Goal: Task Accomplishment & Management: Use online tool/utility

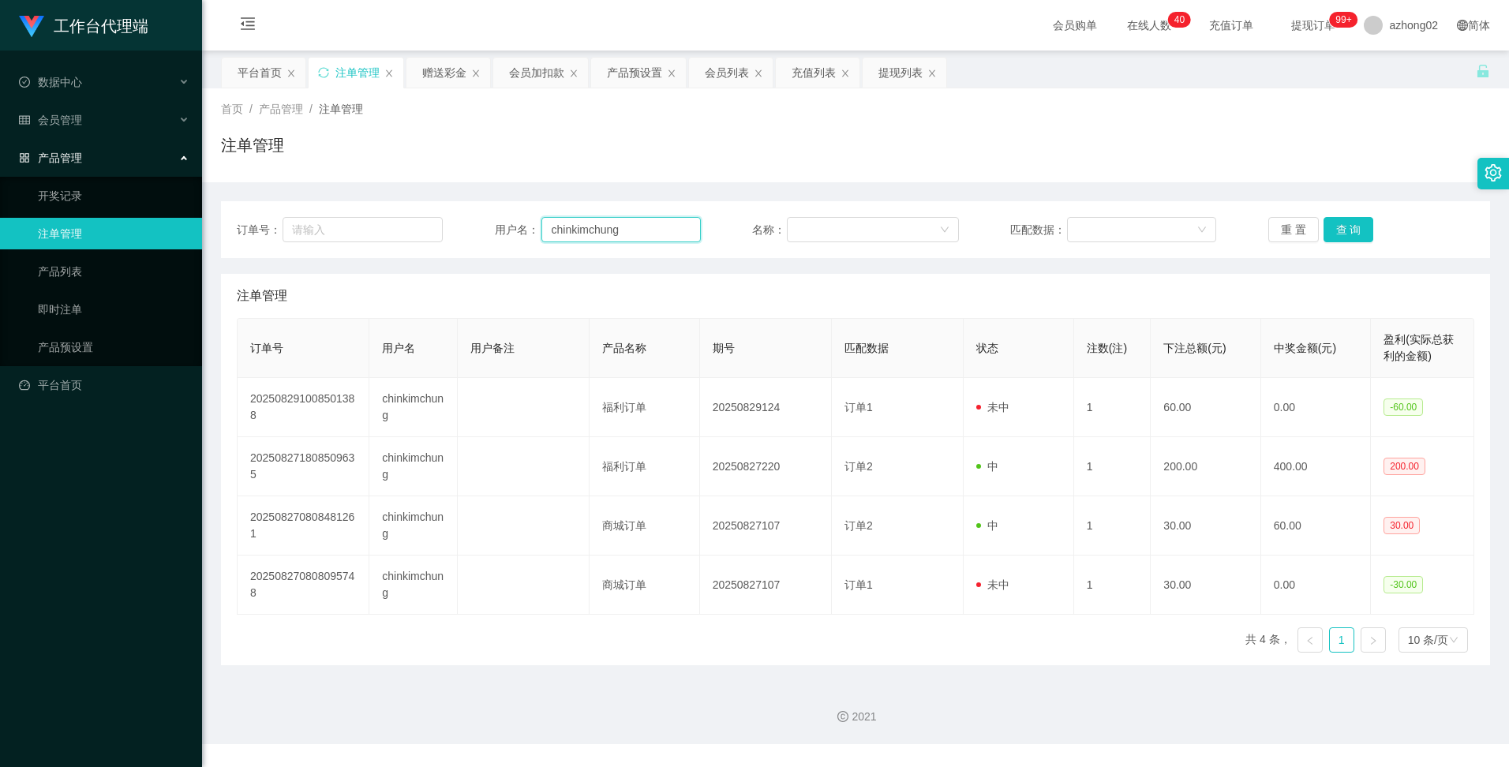
drag, startPoint x: 623, startPoint y: 229, endPoint x: 496, endPoint y: 224, distance: 127.1
click at [496, 224] on div "用户名： chinkimchung" at bounding box center [598, 229] width 206 height 25
paste input "1234yvonne"
type input "1234yvonne"
click at [1343, 238] on button "查 询" at bounding box center [1348, 229] width 51 height 25
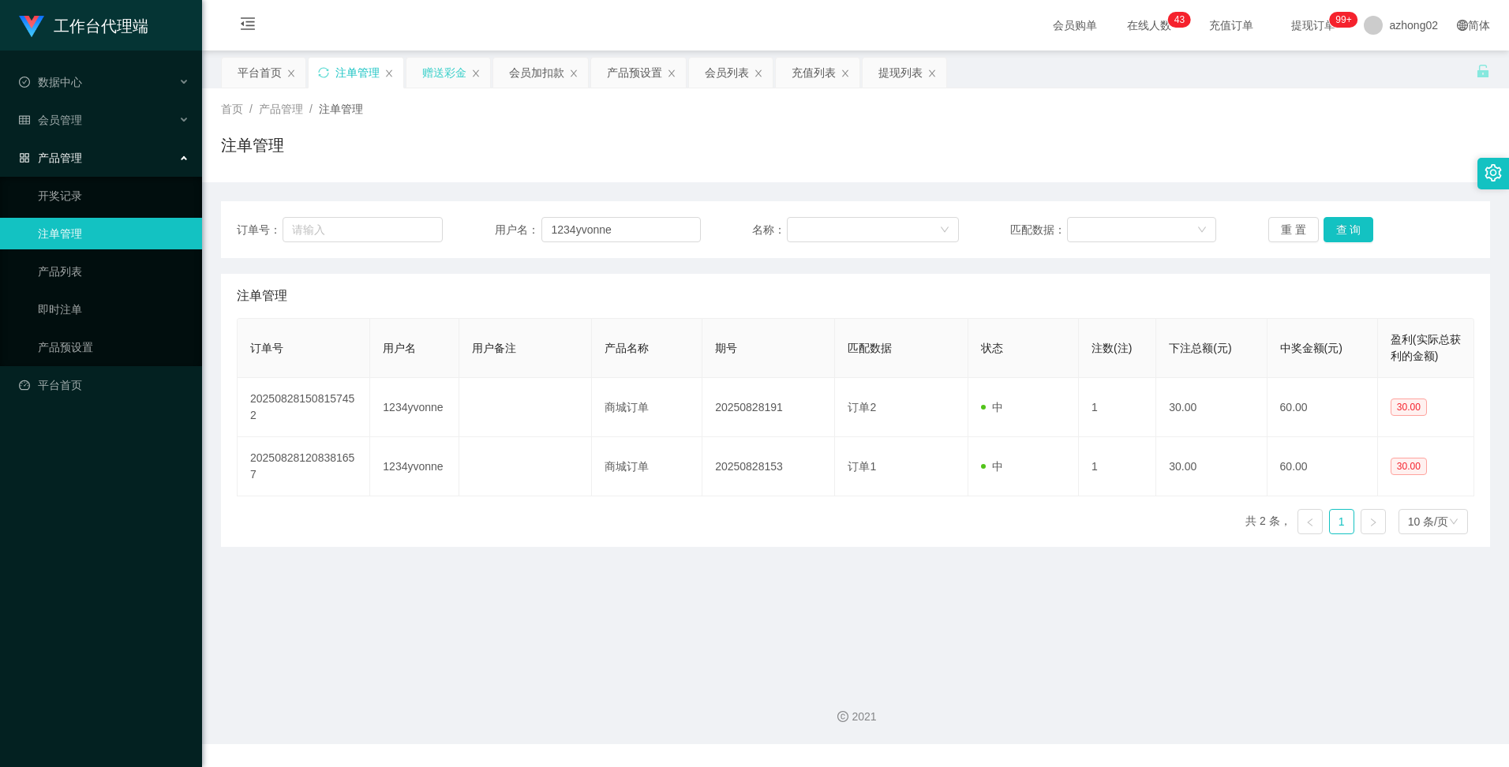
click at [451, 77] on div "赠送彩金" at bounding box center [444, 73] width 44 height 30
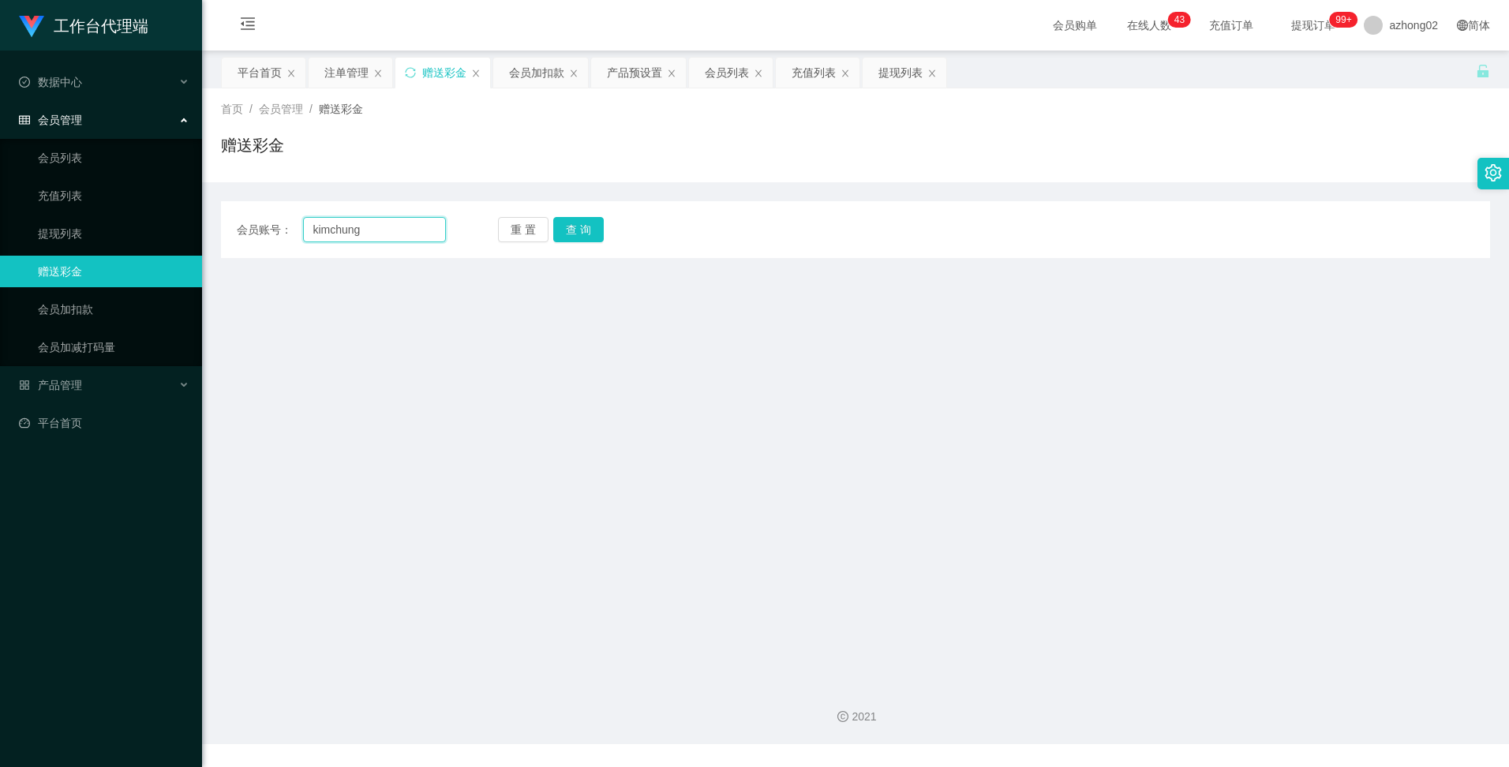
drag, startPoint x: 374, startPoint y: 234, endPoint x: 250, endPoint y: 220, distance: 124.7
click at [257, 219] on div "会员账号： [PERSON_NAME]" at bounding box center [341, 229] width 209 height 25
paste input "1234yvonne"
type input "1234yvonne"
click at [583, 224] on button "查 询" at bounding box center [578, 229] width 51 height 25
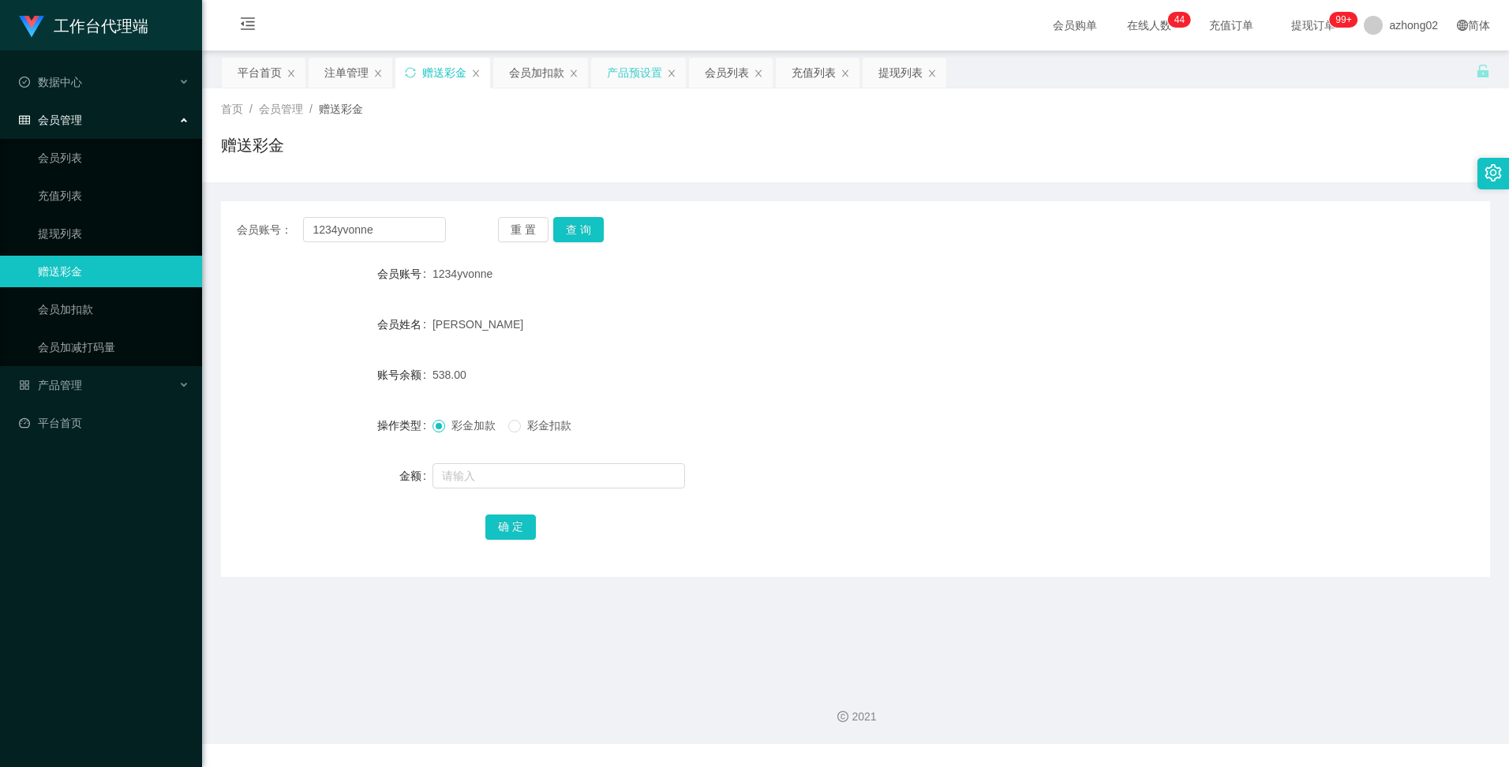
click at [636, 68] on div "产品预设置" at bounding box center [634, 73] width 55 height 30
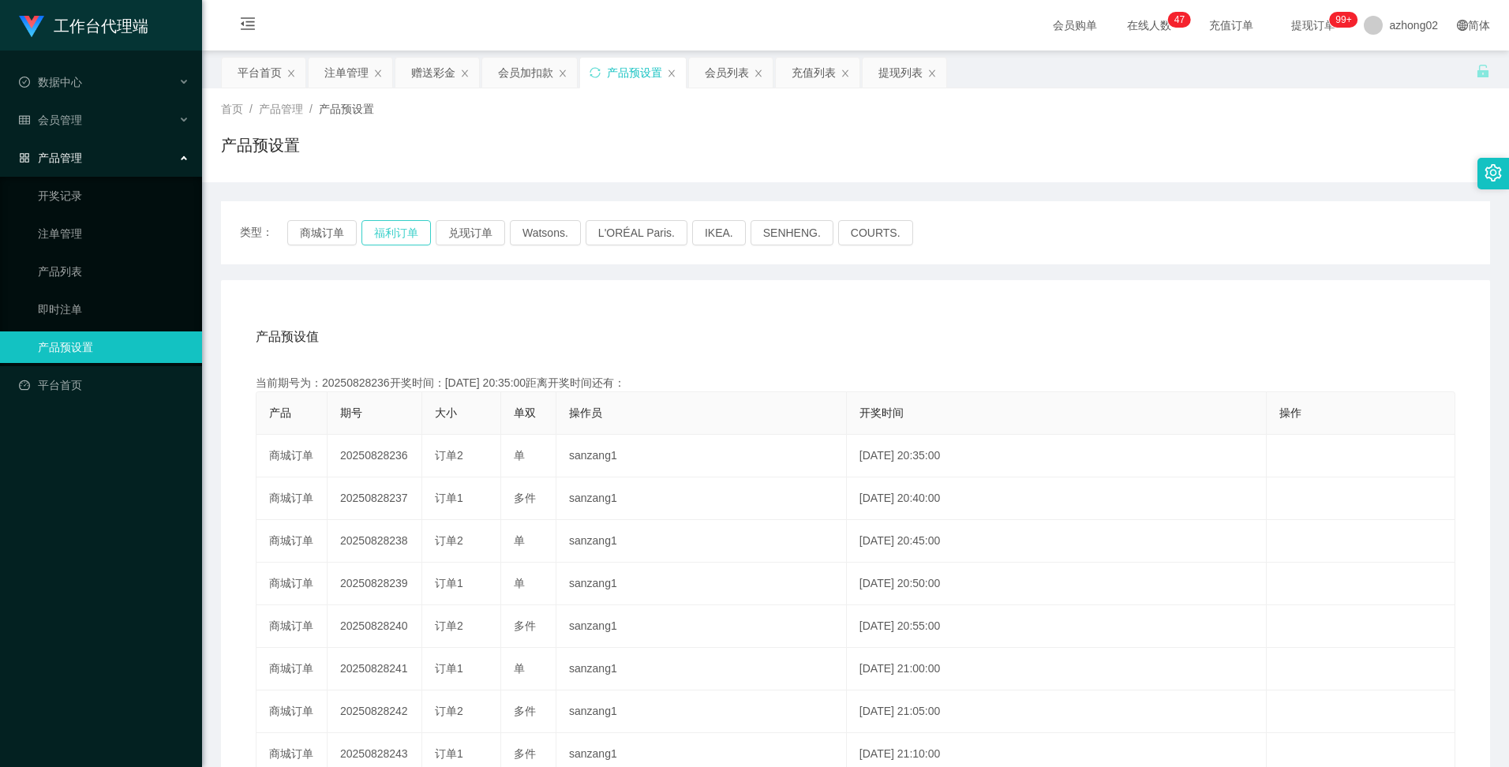
click at [395, 237] on button "福利订单" at bounding box center [395, 232] width 69 height 25
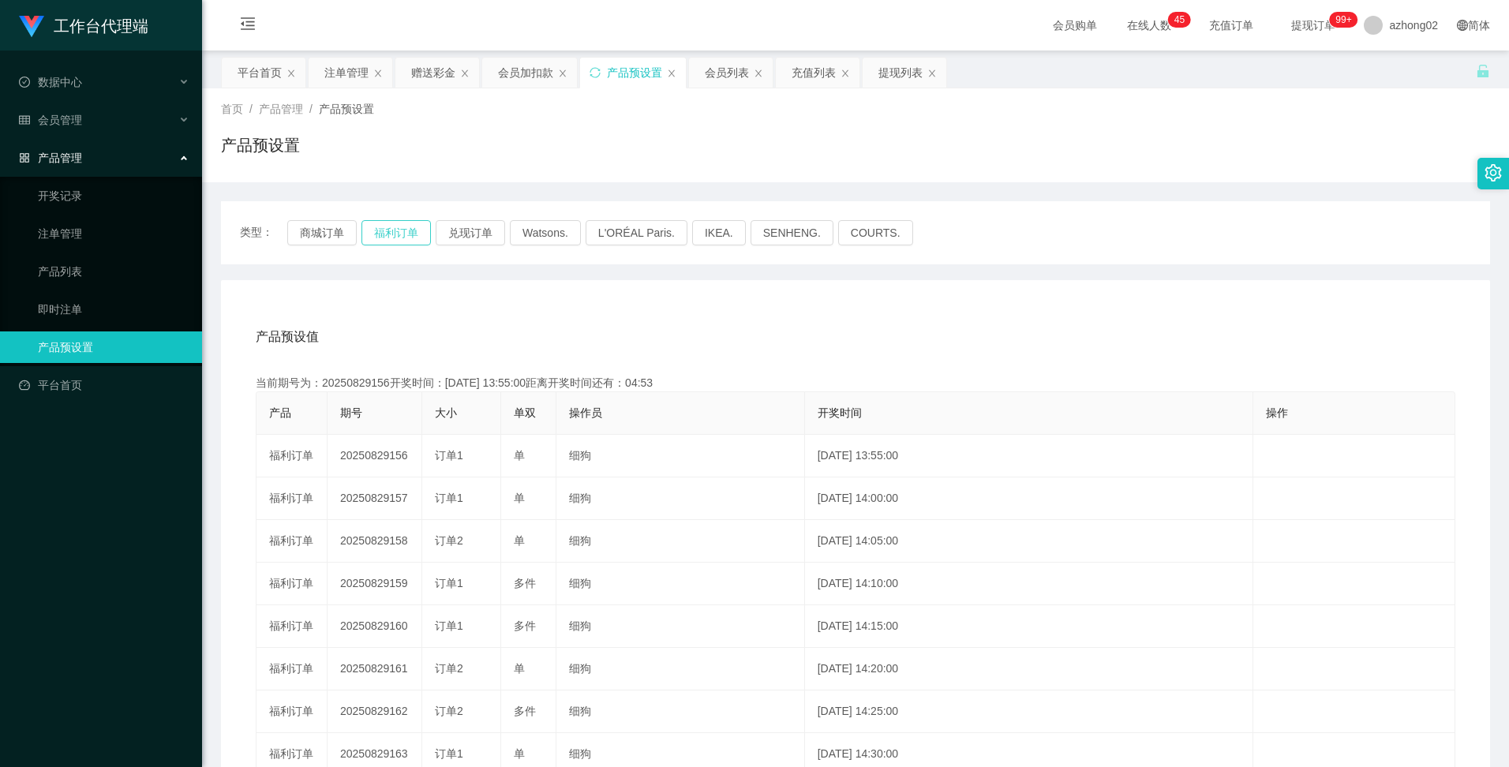
scroll to position [79, 0]
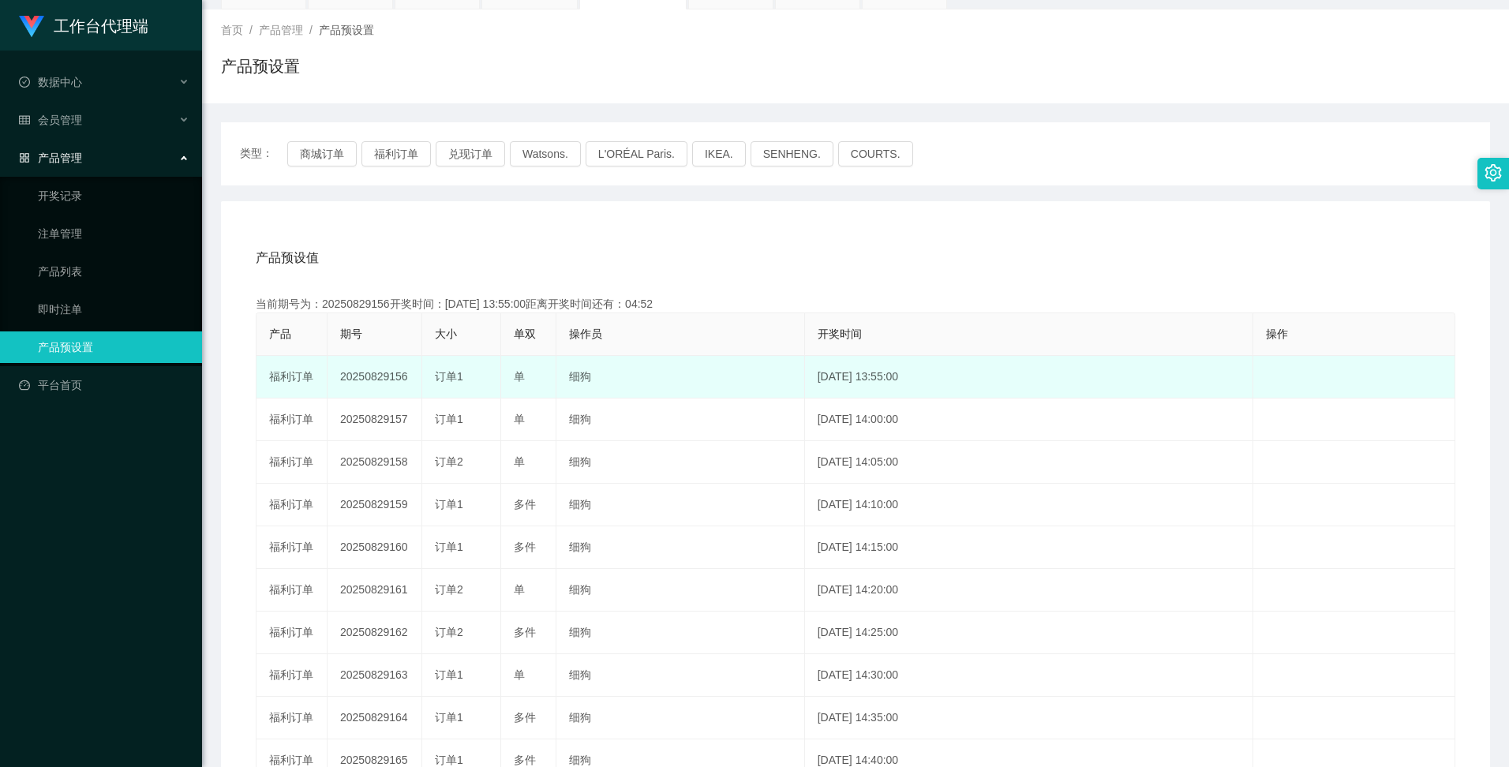
click at [376, 373] on td "20250829156" at bounding box center [375, 377] width 95 height 43
copy td "20250829156"
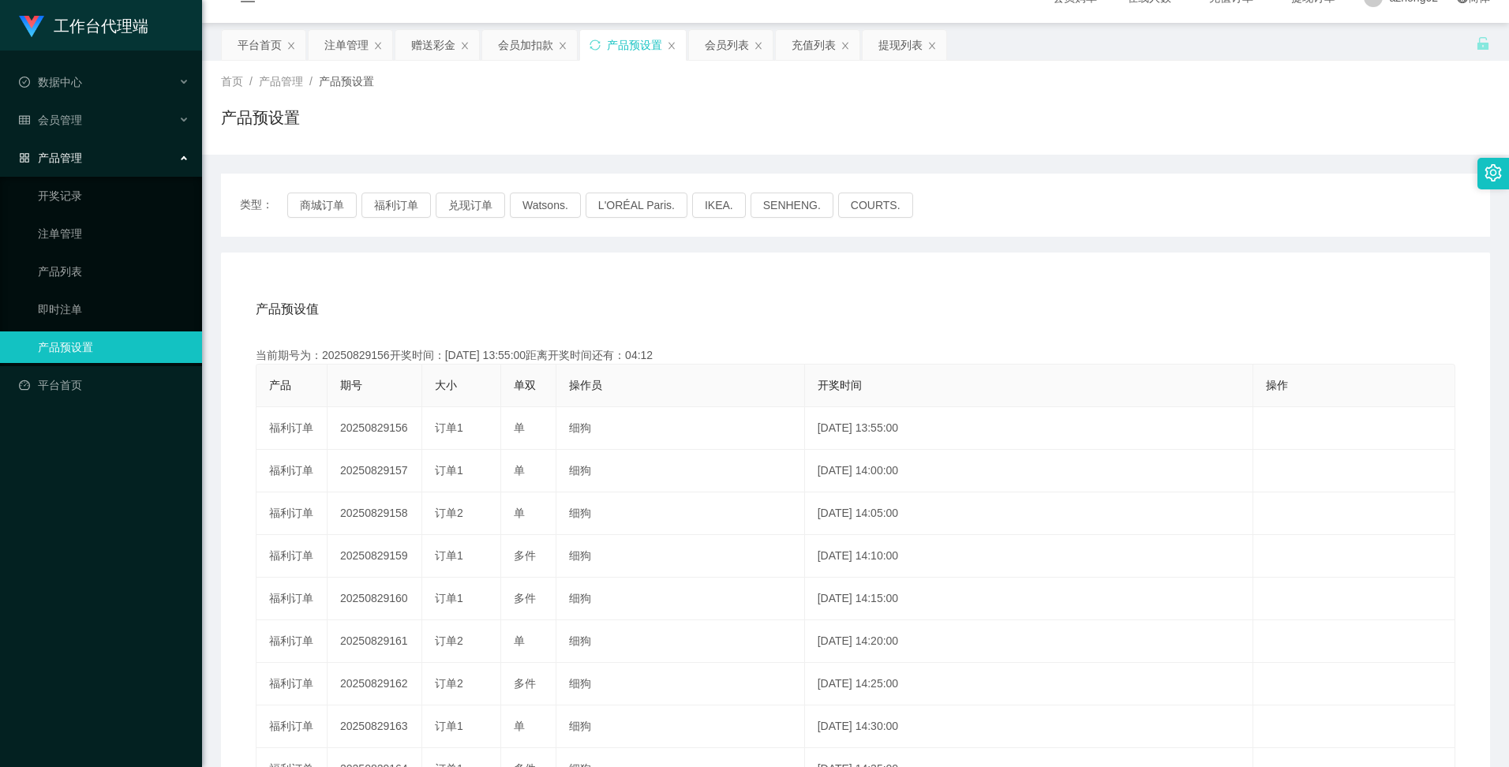
scroll to position [0, 0]
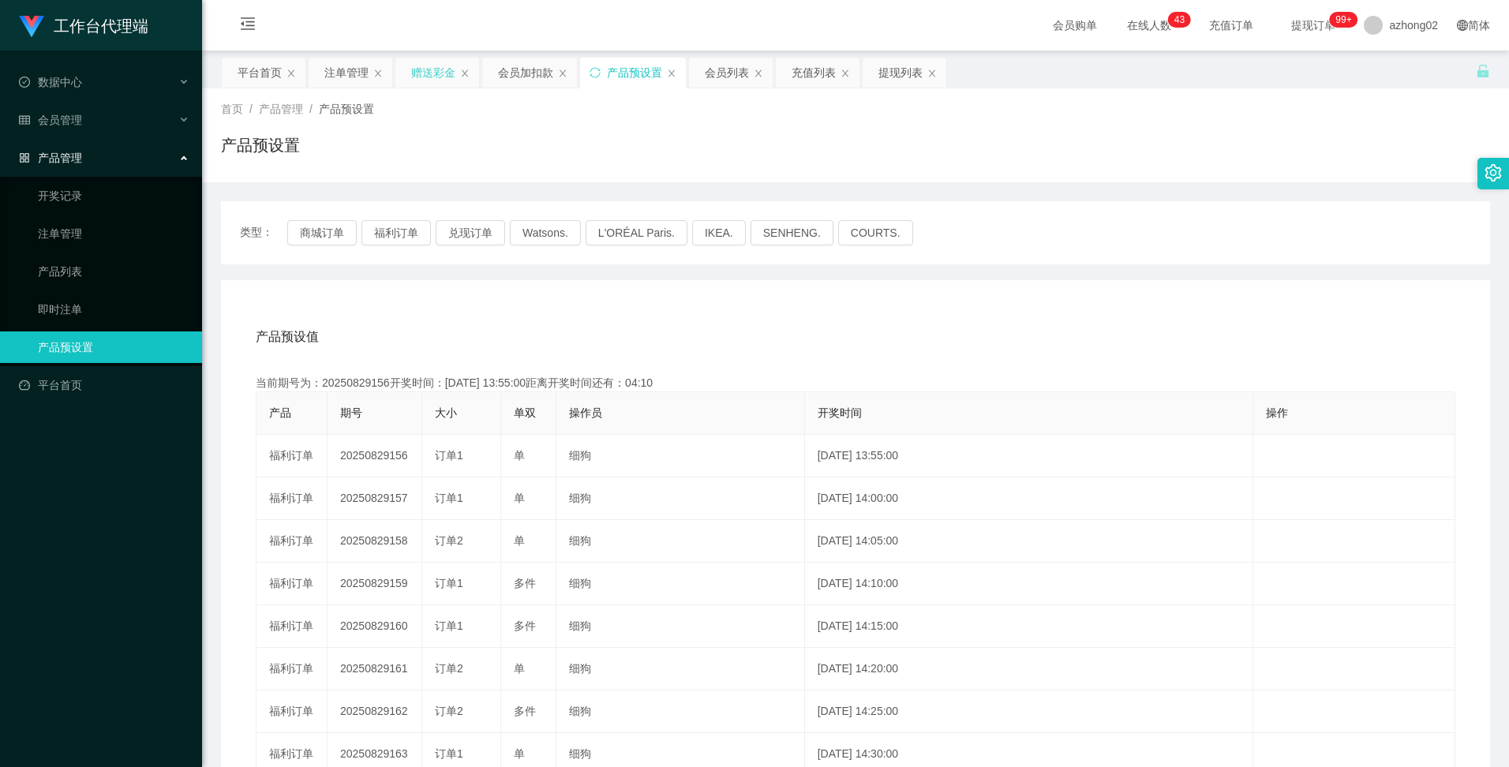
click at [425, 74] on div "赠送彩金" at bounding box center [433, 73] width 44 height 30
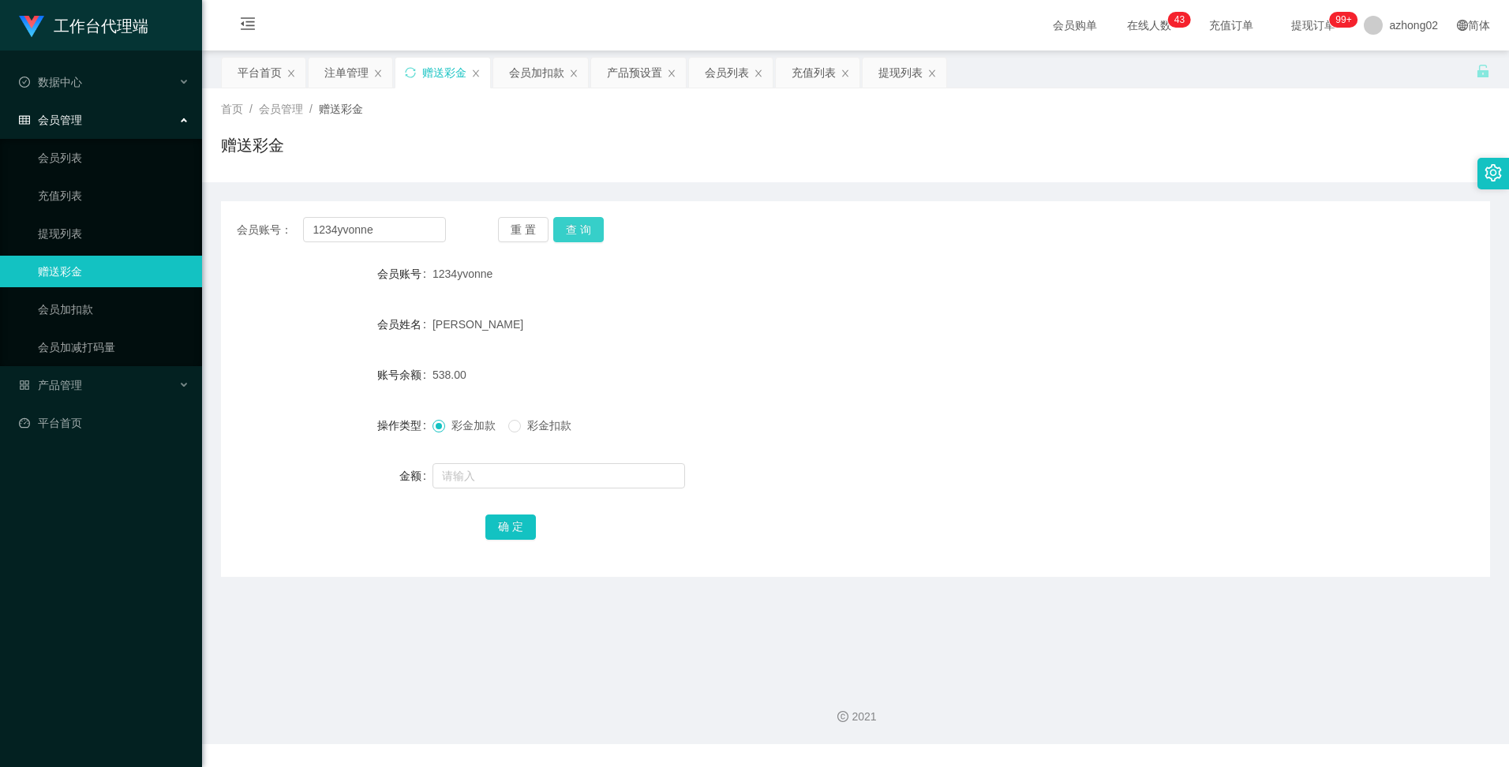
click at [576, 219] on button "查 询" at bounding box center [578, 229] width 51 height 25
click at [576, 228] on button "查 询" at bounding box center [578, 229] width 51 height 25
click at [574, 228] on button "查 询" at bounding box center [578, 229] width 51 height 25
click at [634, 77] on div "产品预设置" at bounding box center [634, 73] width 55 height 30
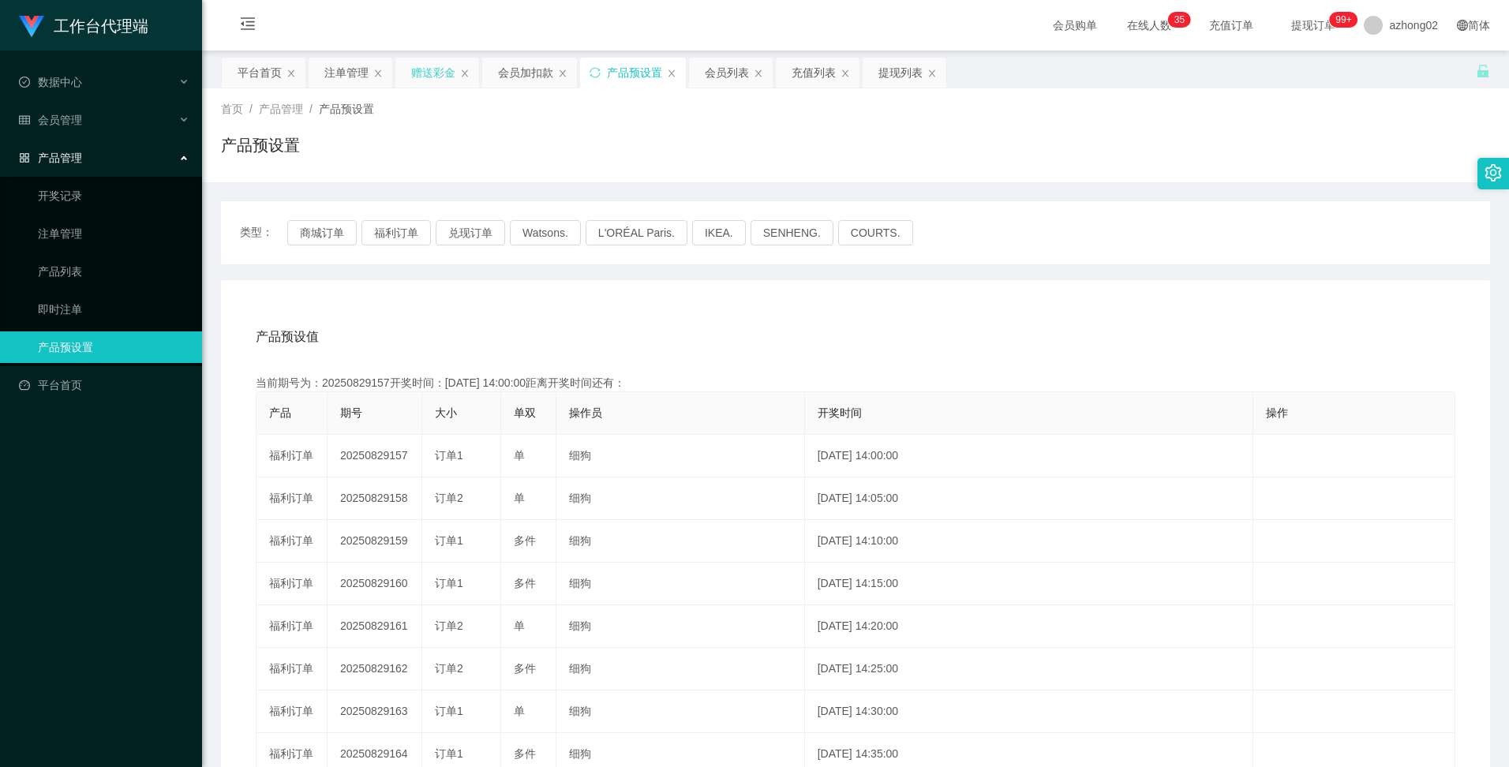
click at [446, 72] on div "赠送彩金" at bounding box center [433, 73] width 44 height 30
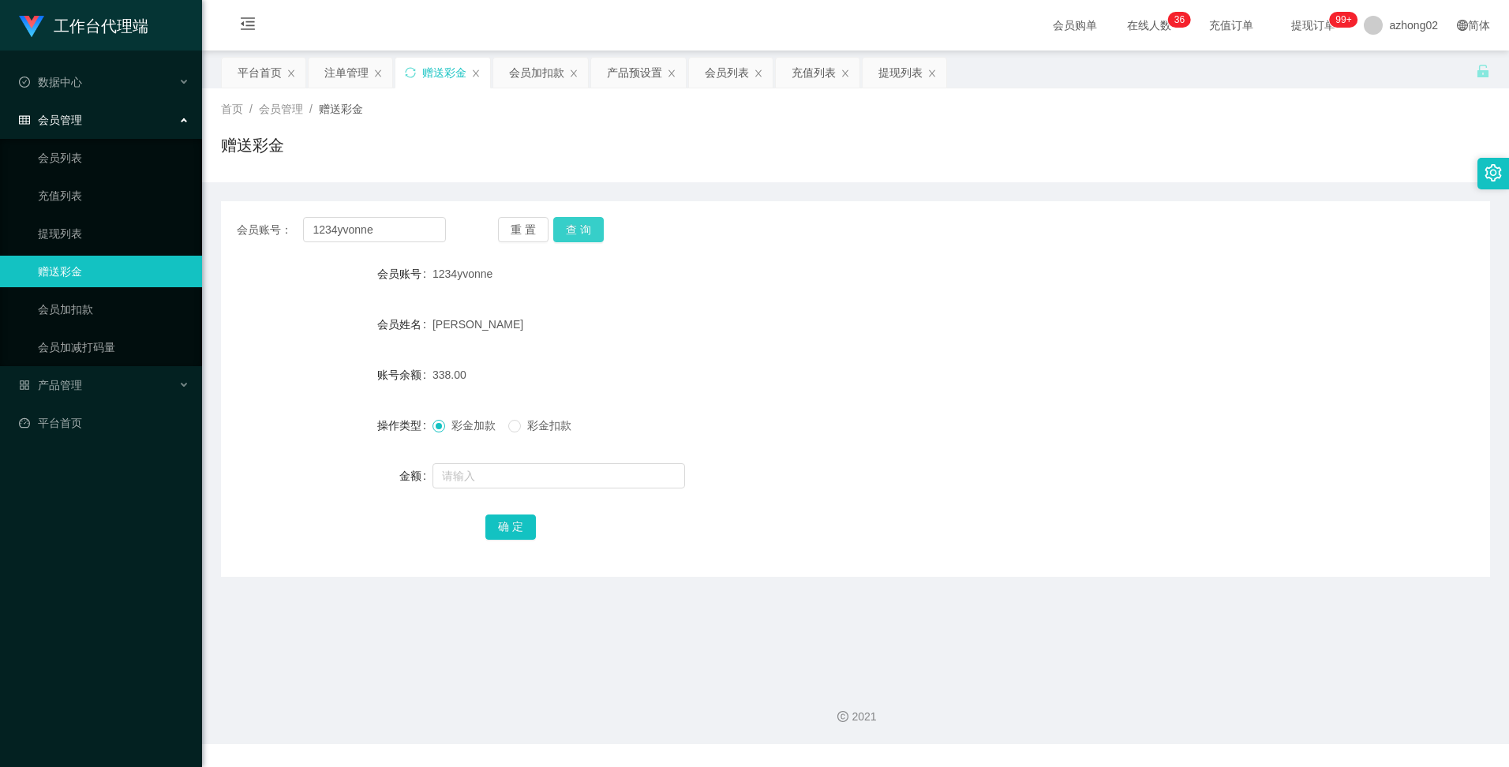
click at [584, 230] on button "查 询" at bounding box center [578, 229] width 51 height 25
drag, startPoint x: 380, startPoint y: 231, endPoint x: 297, endPoint y: 231, distance: 82.9
click at [297, 231] on div "会员账号： 1234yvonne" at bounding box center [341, 229] width 209 height 25
paste input "1234yvonne"
type input "1234yvonne"
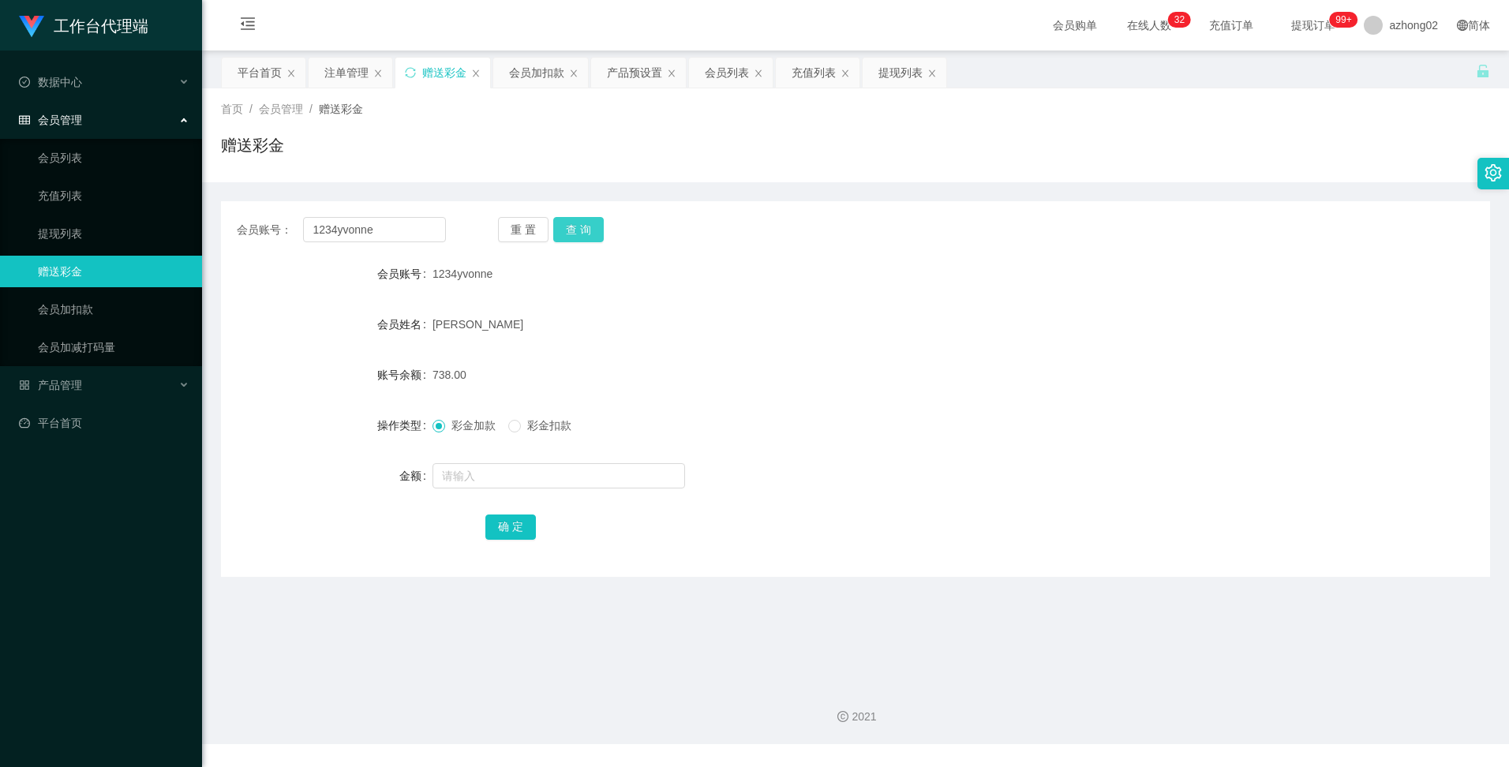
click at [576, 226] on button "查 询" at bounding box center [578, 229] width 51 height 25
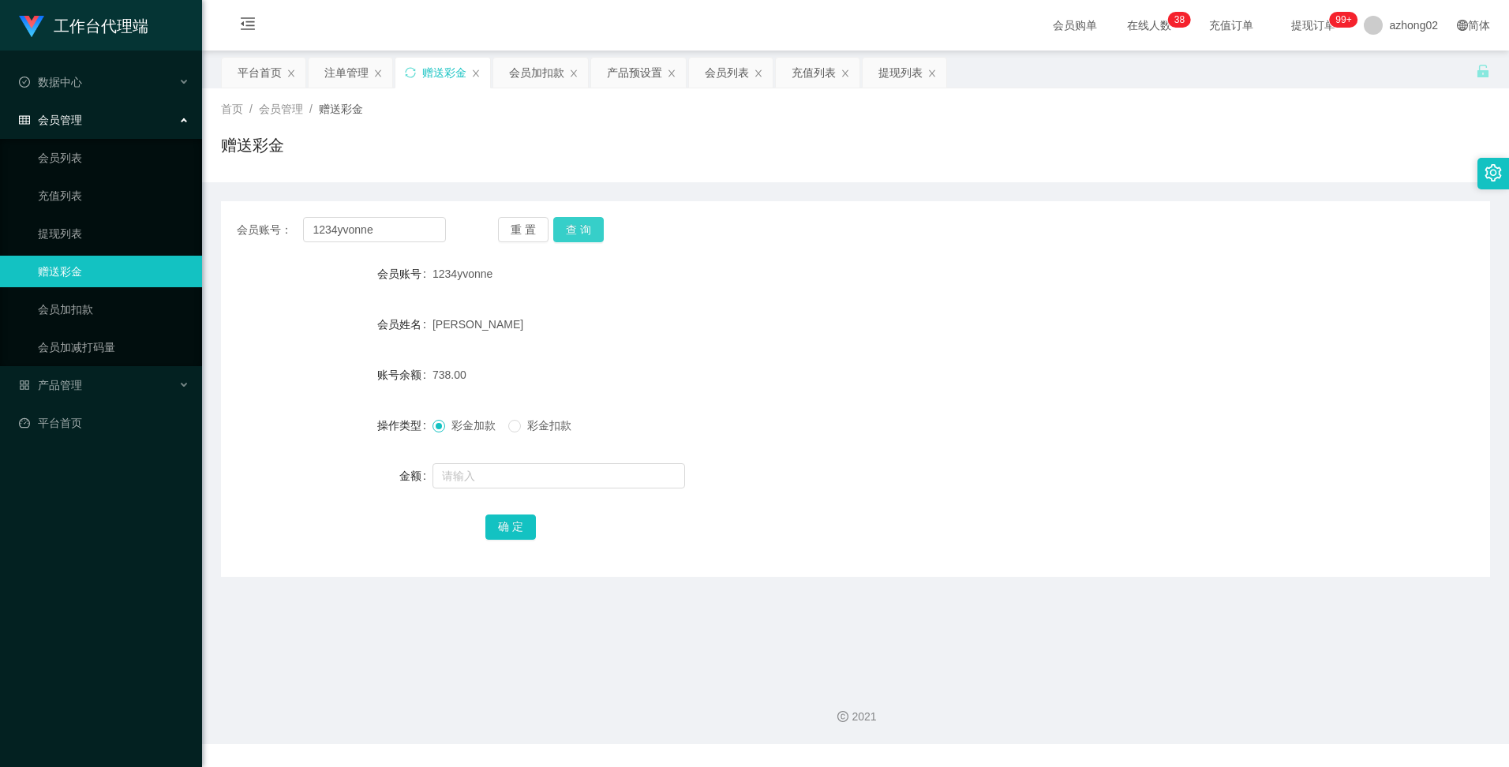
click at [591, 226] on button "查 询" at bounding box center [578, 229] width 51 height 25
click at [637, 66] on div "产品预设置" at bounding box center [634, 73] width 55 height 30
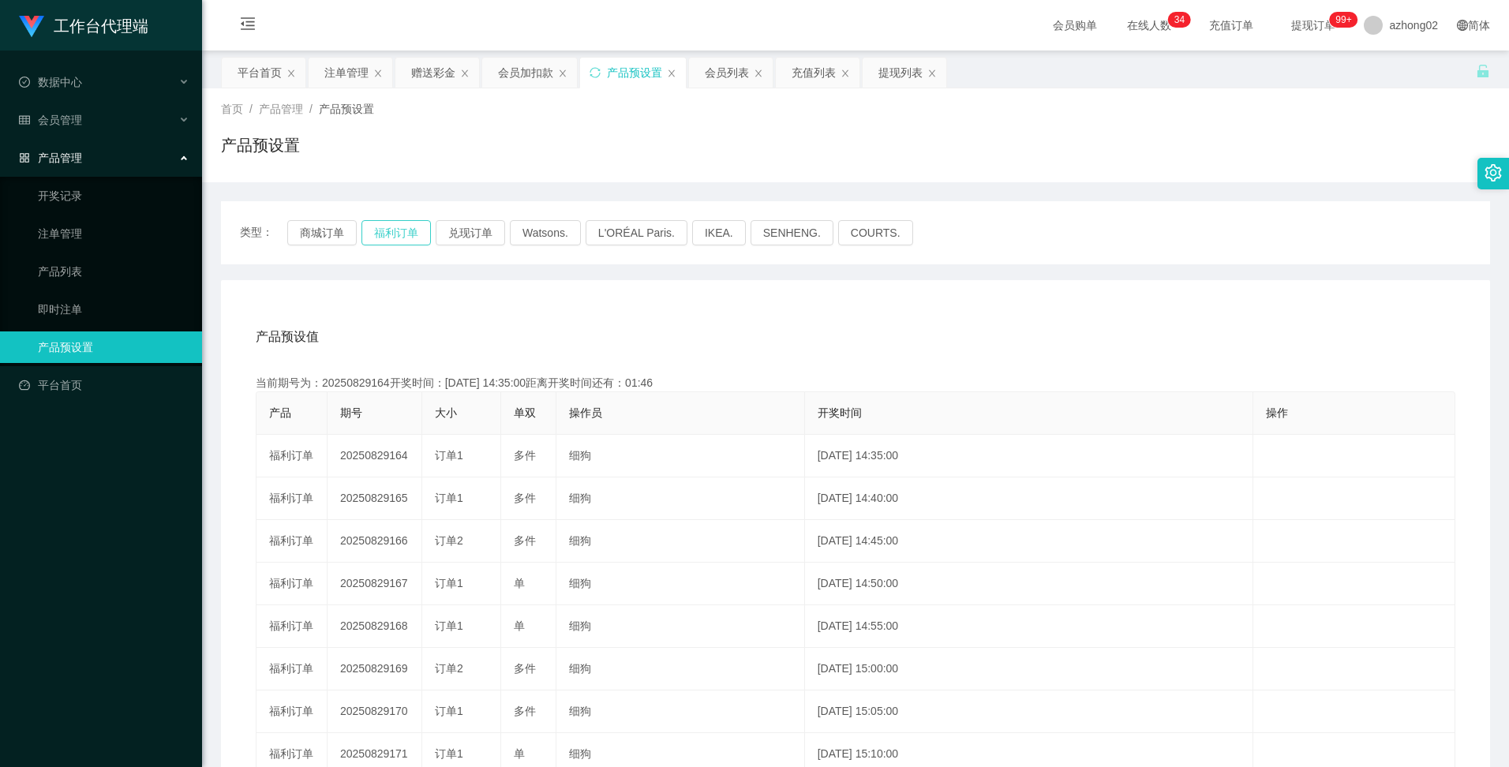
click at [397, 223] on button "福利订单" at bounding box center [395, 232] width 69 height 25
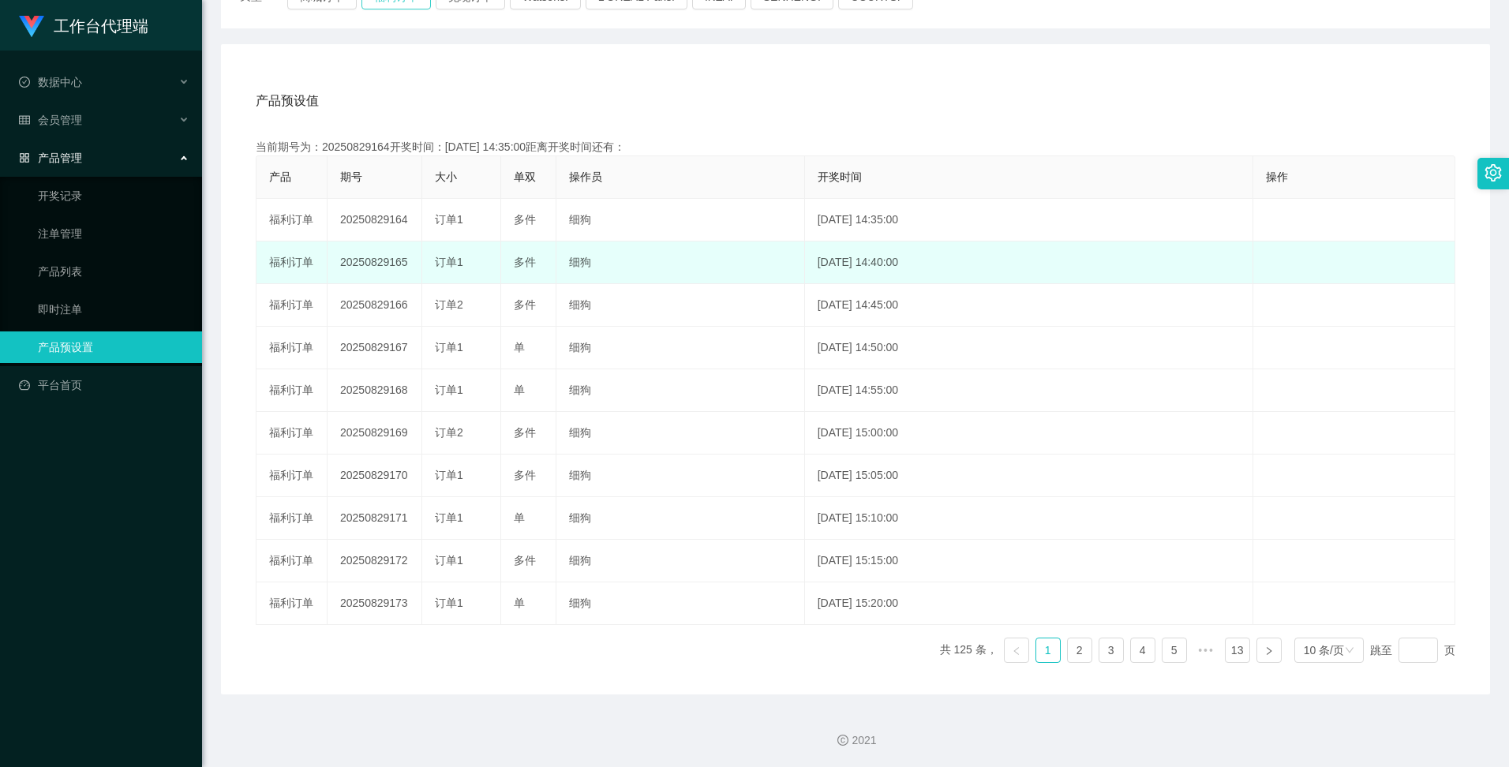
scroll to position [237, 0]
click at [368, 262] on td "20250829165" at bounding box center [375, 262] width 95 height 43
copy td "20250829165"
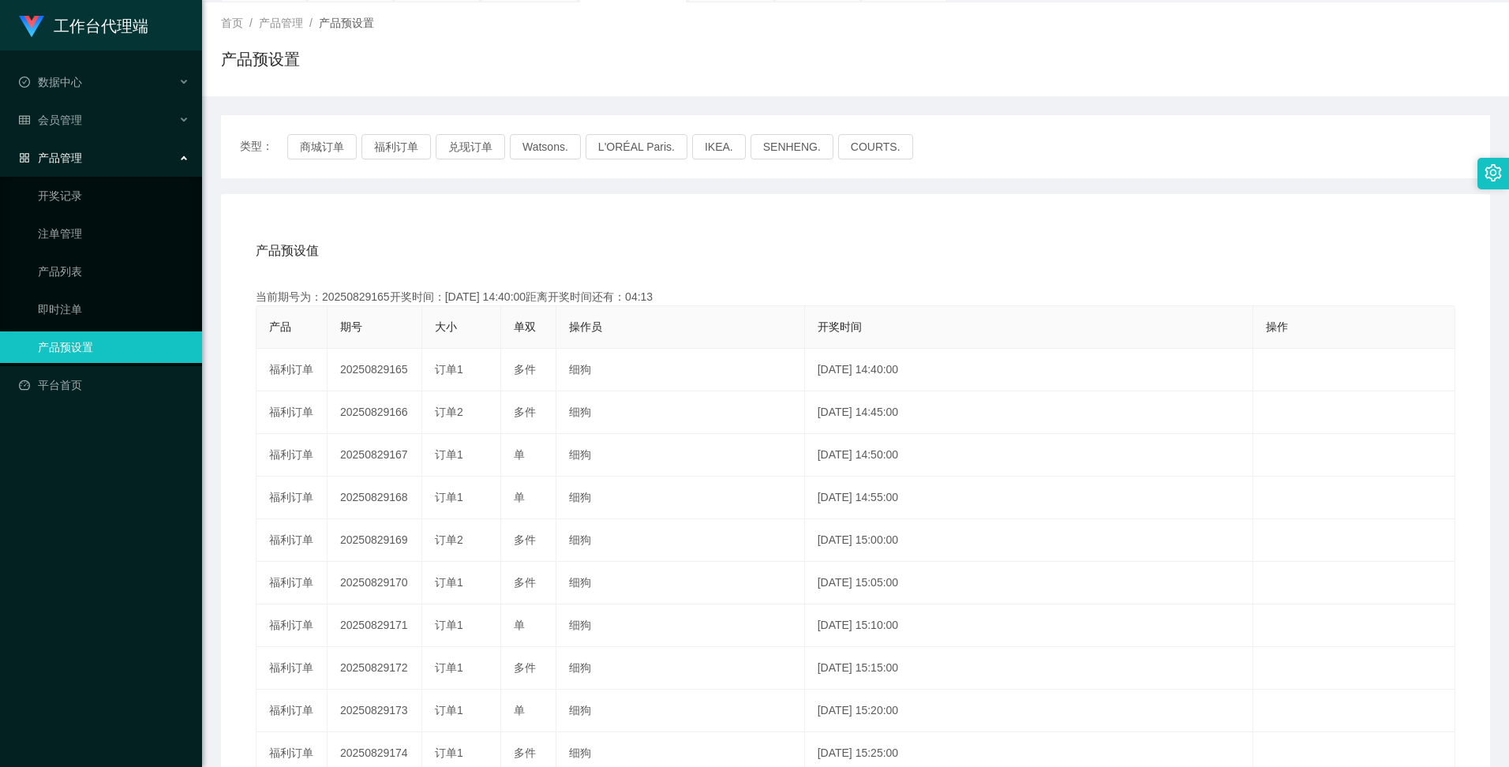
scroll to position [0, 0]
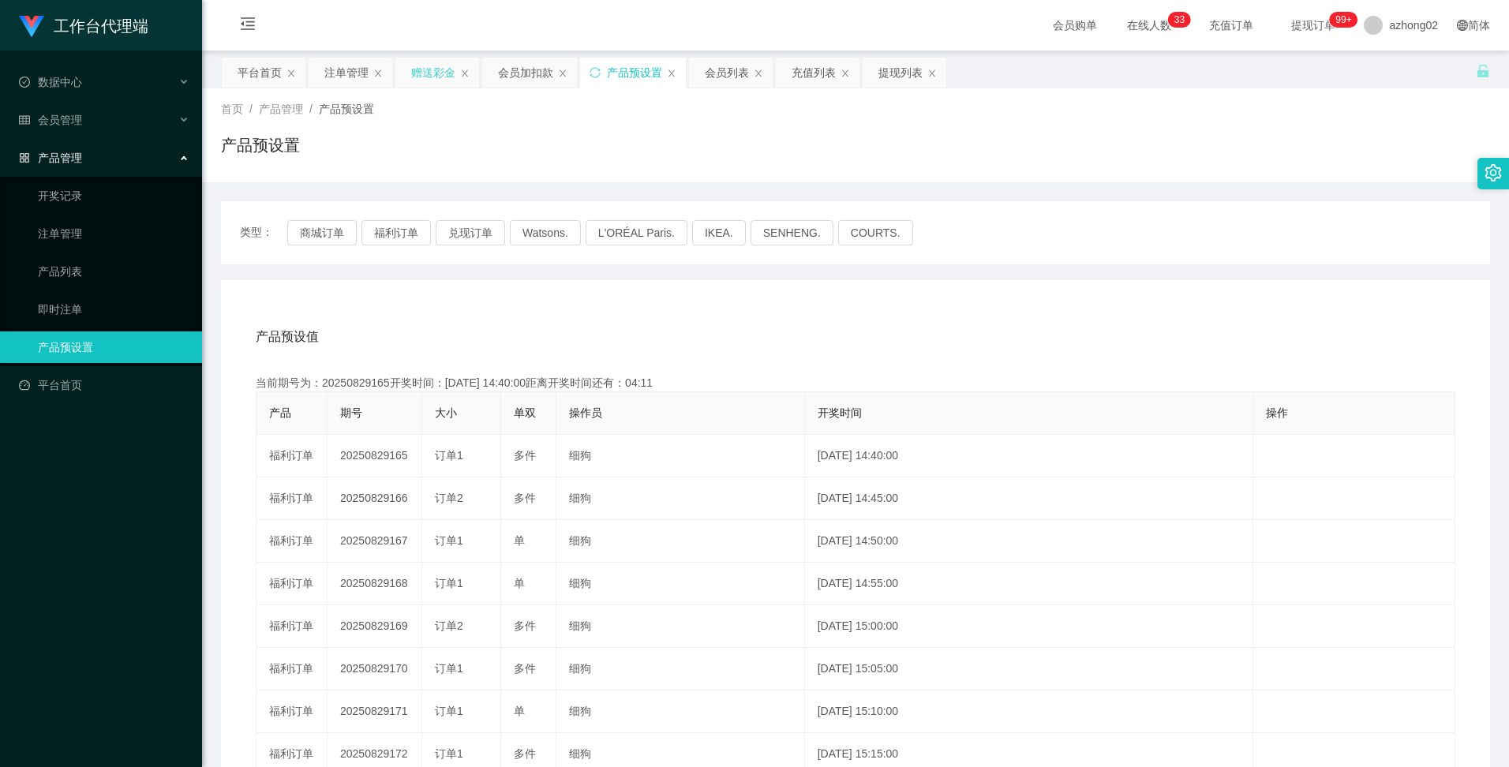
click at [437, 73] on div "赠送彩金" at bounding box center [433, 73] width 44 height 30
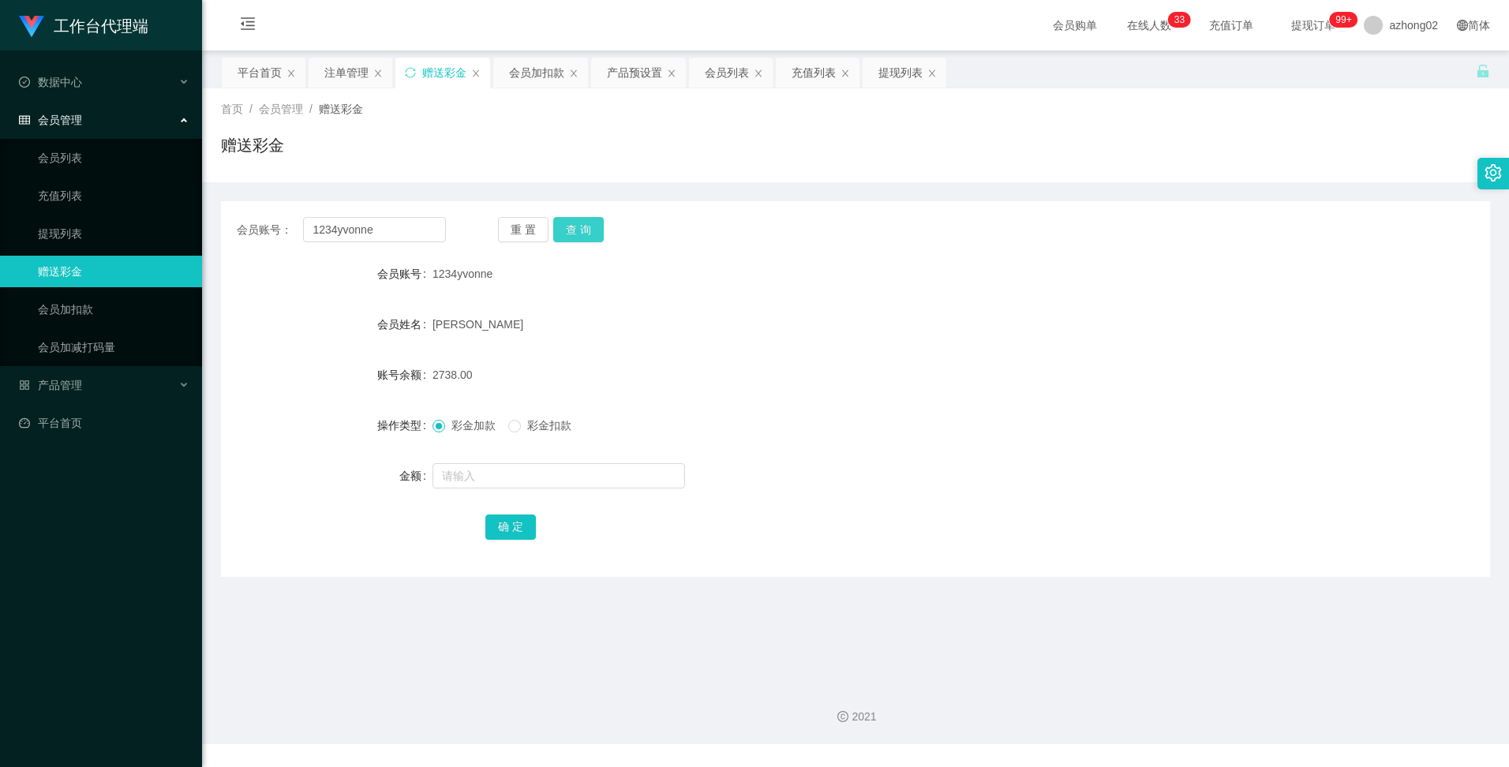
click at [572, 230] on button "查 询" at bounding box center [578, 229] width 51 height 25
click at [635, 77] on div "产品预设置" at bounding box center [634, 73] width 55 height 30
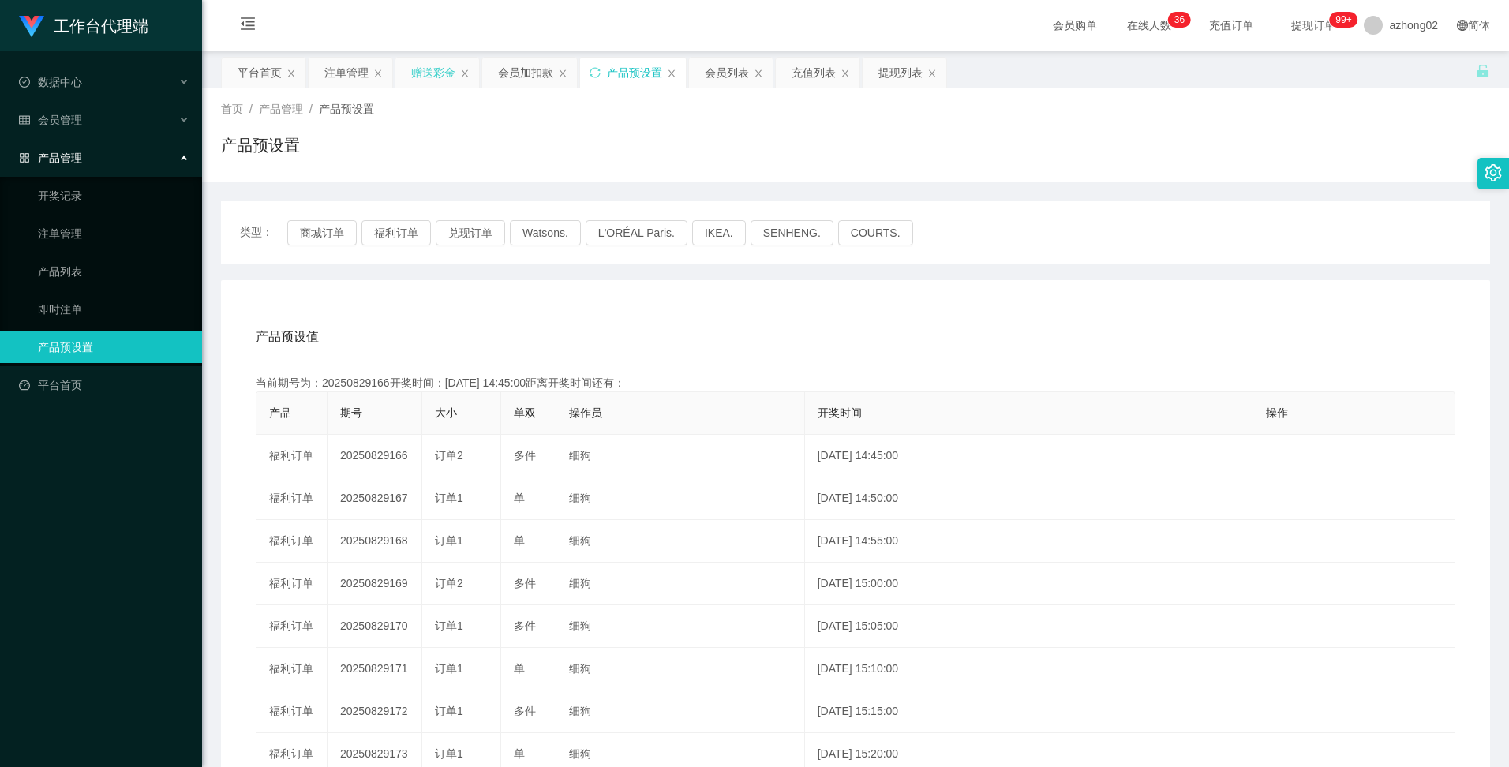
click at [429, 77] on div "赠送彩金" at bounding box center [433, 73] width 44 height 30
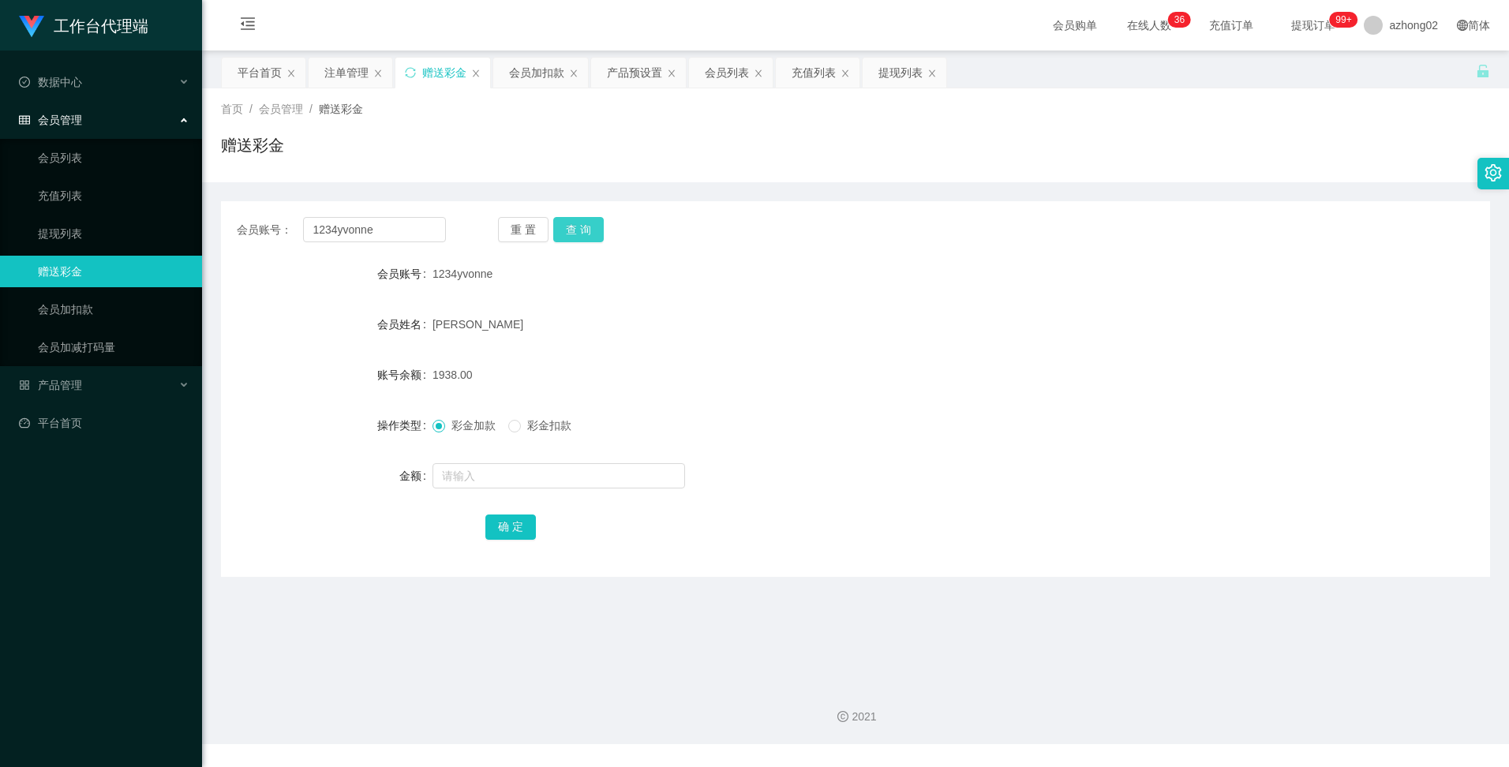
click at [578, 229] on button "查 询" at bounding box center [578, 229] width 51 height 25
